Goal: Use online tool/utility: Utilize a website feature to perform a specific function

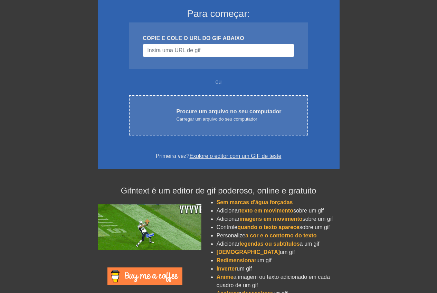
scroll to position [76, 0]
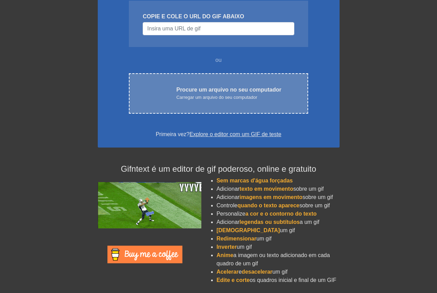
click at [224, 95] on font "Carregar um arquivo do seu computador" at bounding box center [216, 97] width 81 height 5
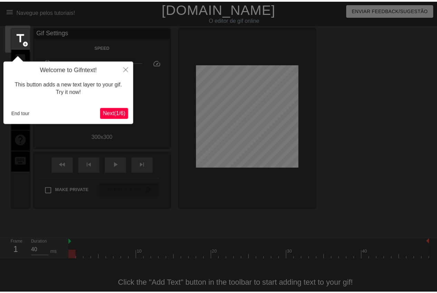
scroll to position [15, 0]
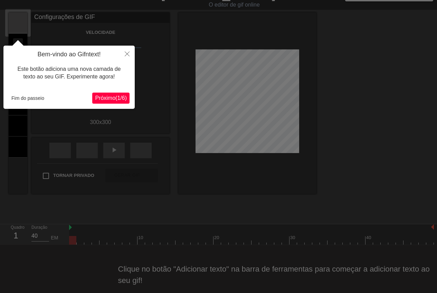
click at [100, 99] on font "Próximo" at bounding box center [105, 98] width 20 height 6
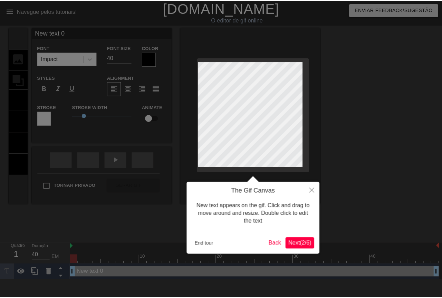
scroll to position [0, 0]
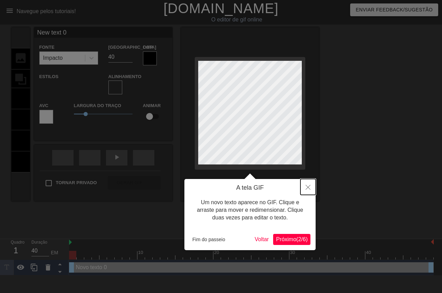
click at [306, 187] on icon "Fechar" at bounding box center [307, 187] width 5 height 5
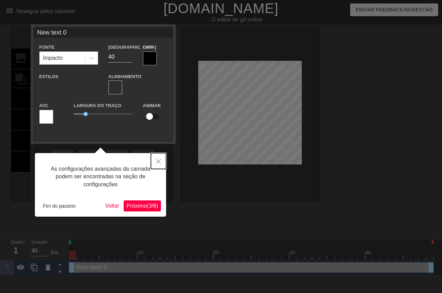
click at [160, 163] on icon "Fechar" at bounding box center [158, 161] width 5 height 5
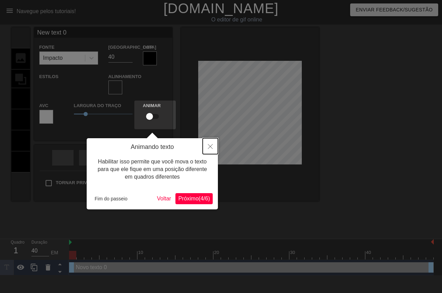
click at [214, 148] on button "Fechar" at bounding box center [210, 146] width 15 height 16
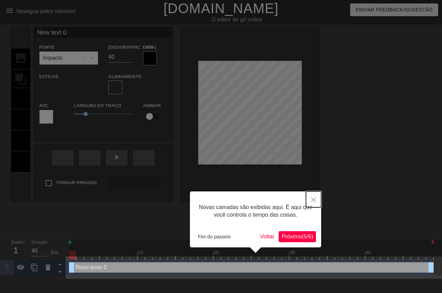
click at [310, 200] on button "Fechar" at bounding box center [313, 199] width 15 height 16
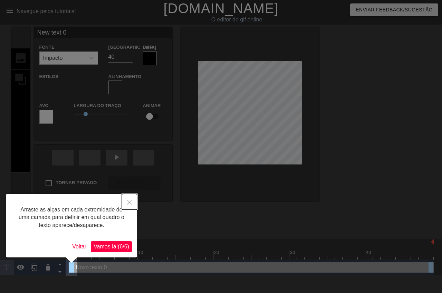
click at [129, 200] on icon "Fechar" at bounding box center [129, 202] width 5 height 5
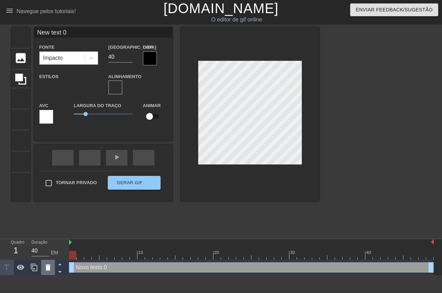
click at [49, 269] on icon at bounding box center [48, 267] width 5 height 6
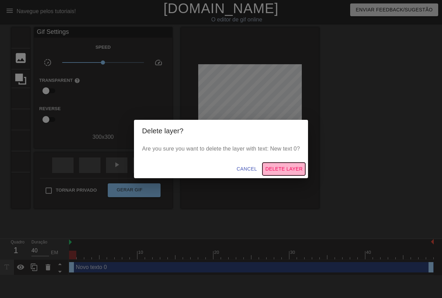
click at [276, 170] on span "Delete Layer" at bounding box center [283, 169] width 37 height 9
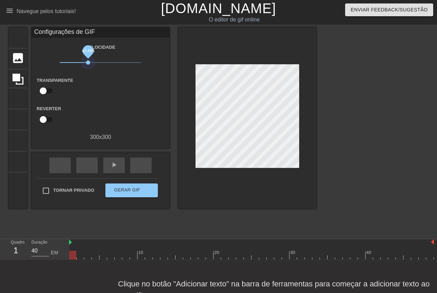
click at [88, 62] on span "x0.495" at bounding box center [101, 62] width 82 height 8
click at [117, 171] on div "play_arrow" at bounding box center [113, 165] width 21 height 16
click at [105, 62] on span "x0.495" at bounding box center [101, 62] width 82 height 8
click at [99, 62] on span "x0.912" at bounding box center [101, 62] width 82 height 8
click at [50, 119] on input "checkbox" at bounding box center [42, 119] width 39 height 13
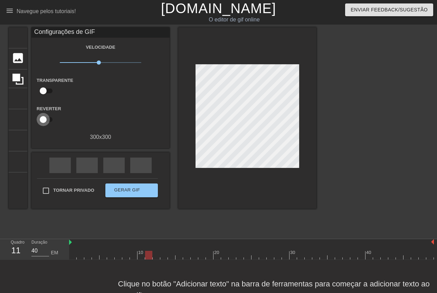
checkbox input "true"
click at [17, 58] on font "imagem" at bounding box center [24, 57] width 26 height 13
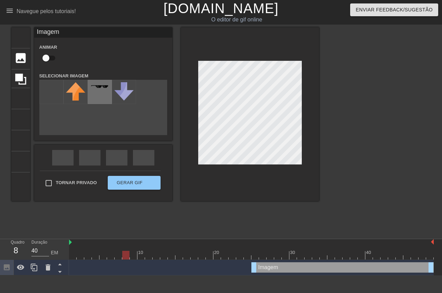
click at [105, 86] on img at bounding box center [99, 87] width 19 height 4
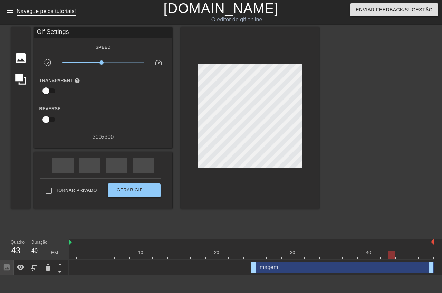
click at [12, 9] on font "menu_livro" at bounding box center [35, 11] width 58 height 8
click at [51, 90] on input "checkbox" at bounding box center [45, 90] width 39 height 13
checkbox input "true"
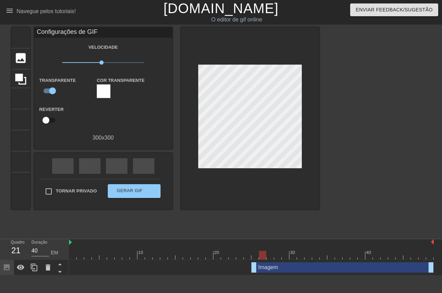
click at [104, 91] on div at bounding box center [104, 91] width 14 height 14
